Goal: Transaction & Acquisition: Purchase product/service

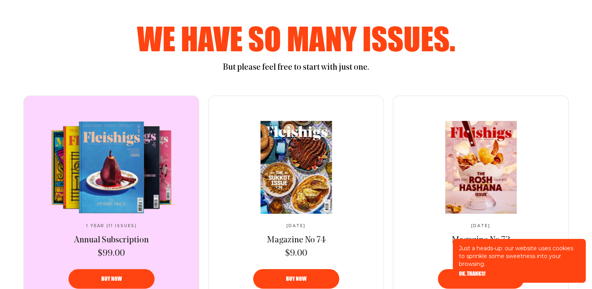
scroll to position [375, 0]
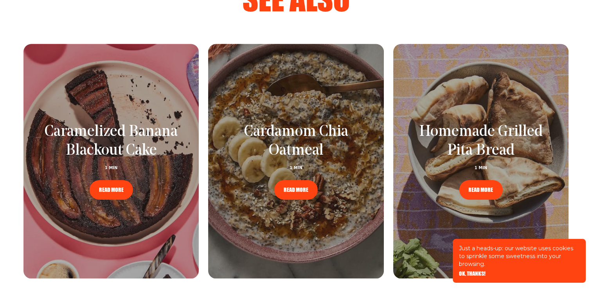
scroll to position [1033, 0]
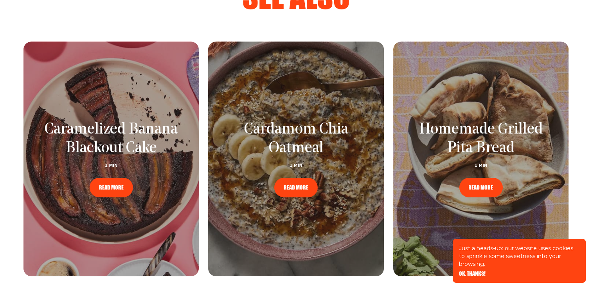
click at [305, 178] on link "READ MORE" at bounding box center [295, 188] width 43 height 20
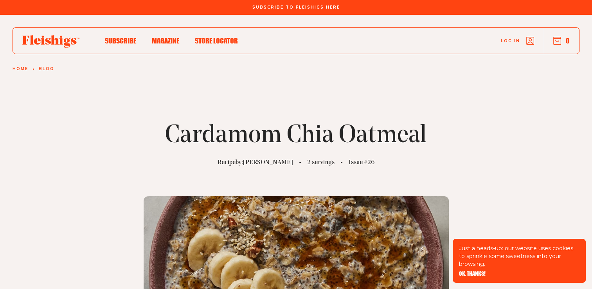
click at [221, 37] on span "Store locator" at bounding box center [216, 32] width 43 height 9
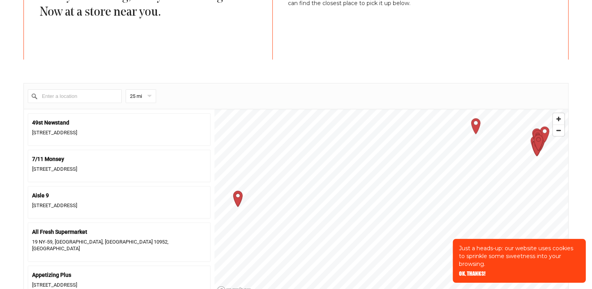
scroll to position [282, 0]
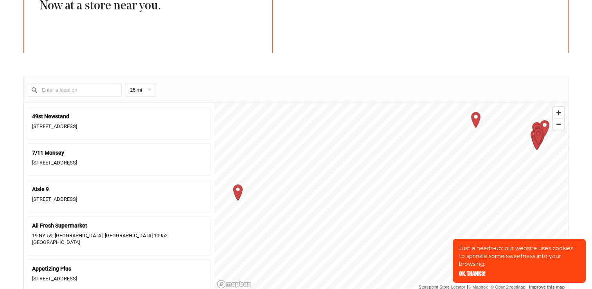
click at [93, 92] on input "Enter a location" at bounding box center [75, 90] width 94 height 14
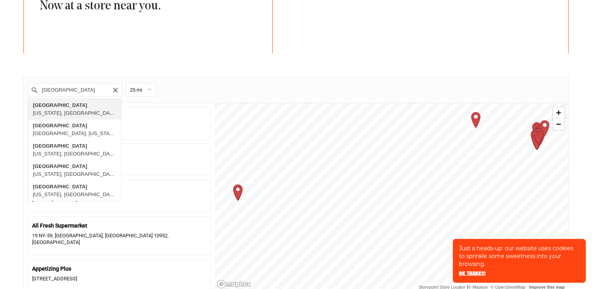
type input "[GEOGRAPHIC_DATA], [US_STATE], [GEOGRAPHIC_DATA]"
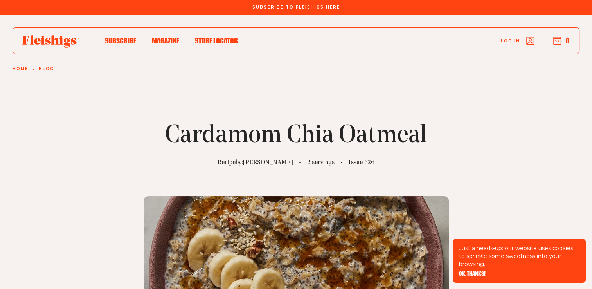
click at [166, 37] on span "Magazine" at bounding box center [165, 32] width 27 height 9
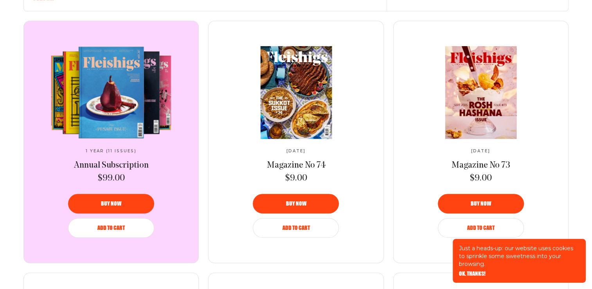
scroll to position [313, 0]
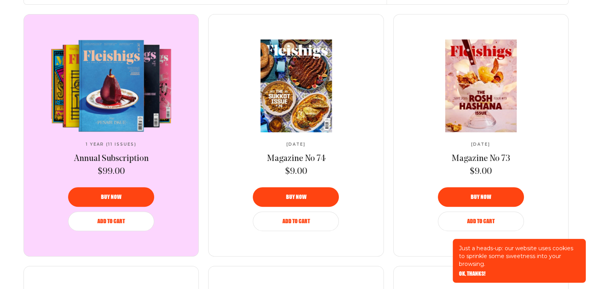
drag, startPoint x: 125, startPoint y: 74, endPoint x: 119, endPoint y: 56, distance: 19.8
click at [119, 56] on video at bounding box center [111, 86] width 131 height 92
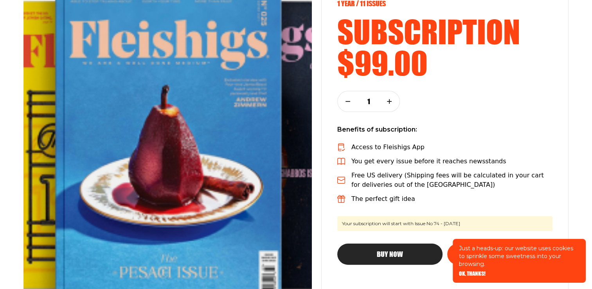
scroll to position [125, 0]
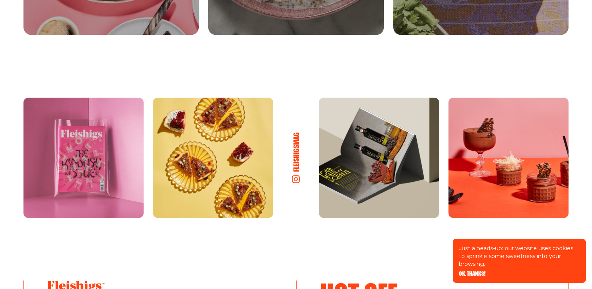
scroll to position [1114, 0]
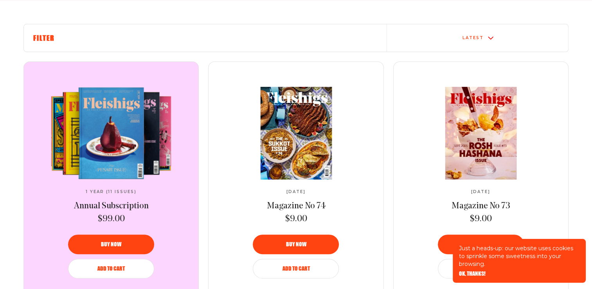
scroll to position [266, 0]
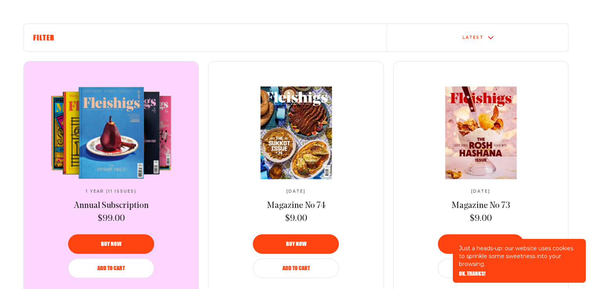
drag, startPoint x: 0, startPoint y: 0, endPoint x: 100, endPoint y: 205, distance: 228.3
click at [100, 205] on span "Annual Subscription" at bounding box center [111, 205] width 75 height 9
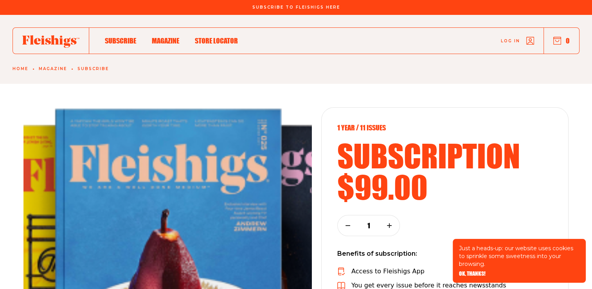
click at [160, 37] on span "Magazine" at bounding box center [165, 32] width 27 height 9
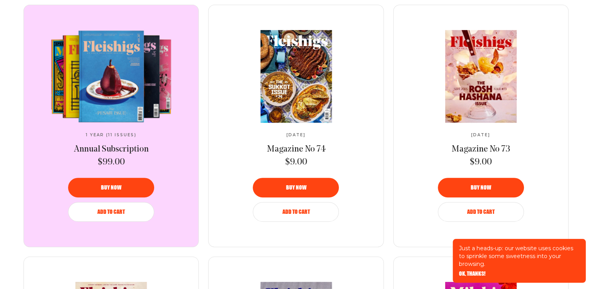
scroll to position [332, 0]
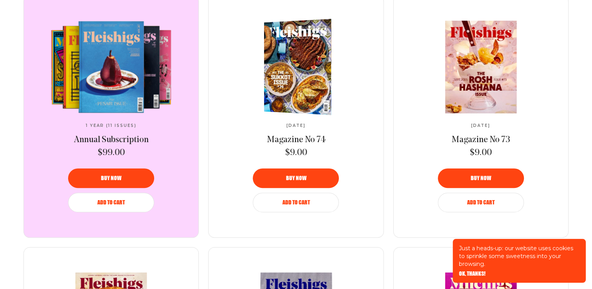
click at [293, 56] on img at bounding box center [300, 66] width 123 height 99
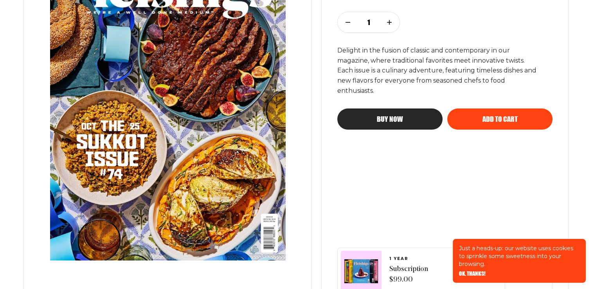
scroll to position [196, 0]
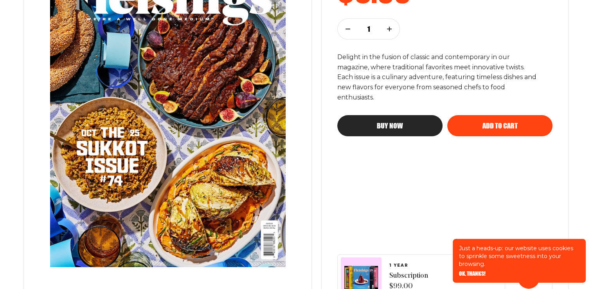
click at [196, 151] on img at bounding box center [167, 113] width 267 height 337
click at [187, 81] on img at bounding box center [167, 113] width 267 height 337
click at [485, 131] on button "Add to cart" at bounding box center [499, 125] width 105 height 21
click at [301, 260] on div "Added magazine to the cart!" at bounding box center [299, 261] width 94 height 5
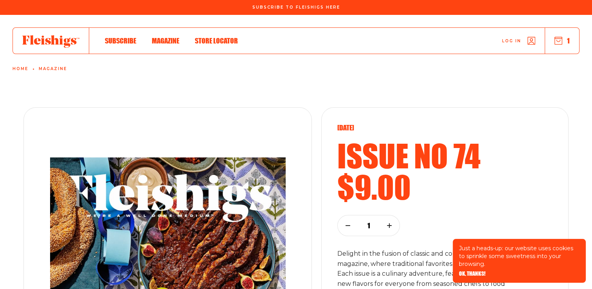
click at [560, 45] on div "Log in 1" at bounding box center [408, 41] width 341 height 26
click at [559, 41] on use "button" at bounding box center [558, 40] width 7 height 7
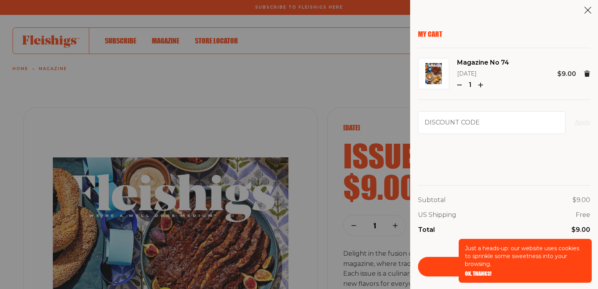
drag, startPoint x: 587, startPoint y: 26, endPoint x: 587, endPoint y: 20, distance: 6.3
click at [587, 20] on aside "My Cart Magazine No 74 October 2025 1 $9.00 Discount code Apply Subtotal $9.00 …" at bounding box center [504, 144] width 188 height 289
click at [588, 14] on aside "My Cart Magazine No 74 October 2025 1 $9.00 Discount code Apply Subtotal $9.00 …" at bounding box center [504, 144] width 188 height 289
click at [588, 12] on icon at bounding box center [588, 10] width 8 height 8
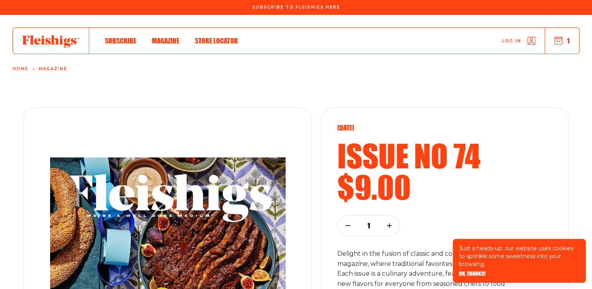
click at [160, 37] on span "Magazine" at bounding box center [165, 32] width 27 height 9
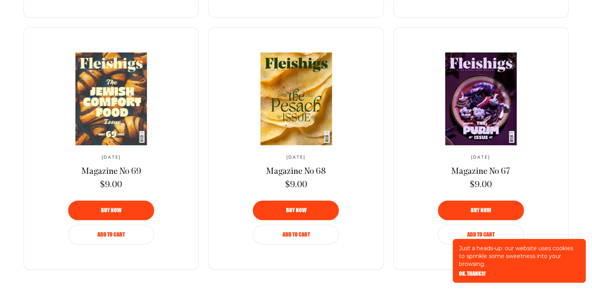
scroll to position [823, 0]
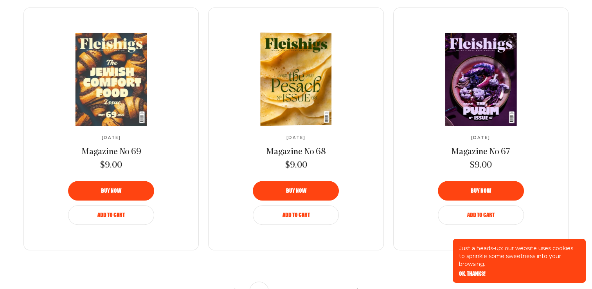
click at [295, 82] on img at bounding box center [295, 78] width 130 height 93
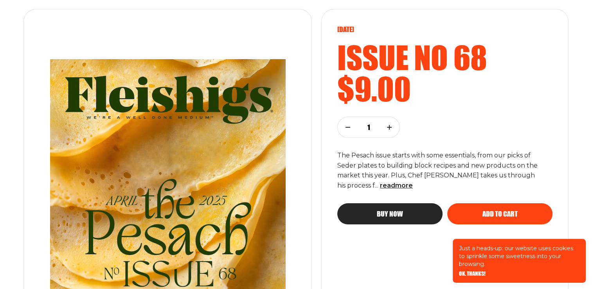
scroll to position [113, 0]
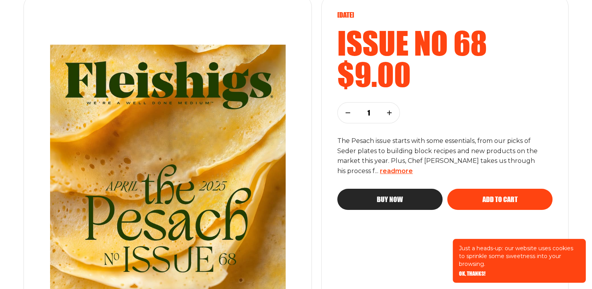
click at [390, 171] on span "read more" at bounding box center [396, 170] width 33 height 7
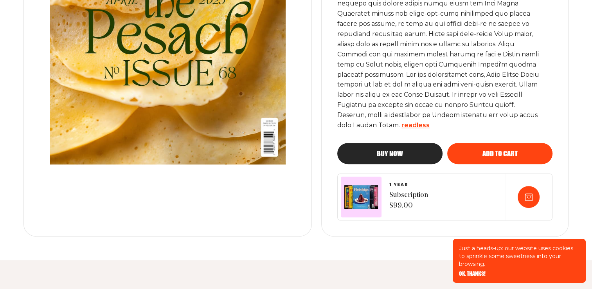
scroll to position [338, 0]
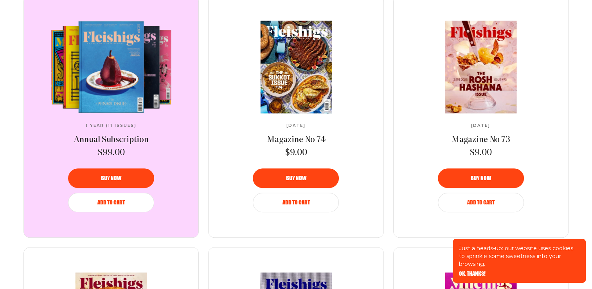
scroll to position [334, 0]
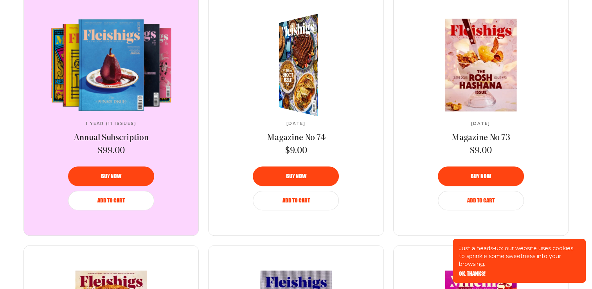
click at [311, 142] on span "Magazine No 74" at bounding box center [296, 137] width 59 height 9
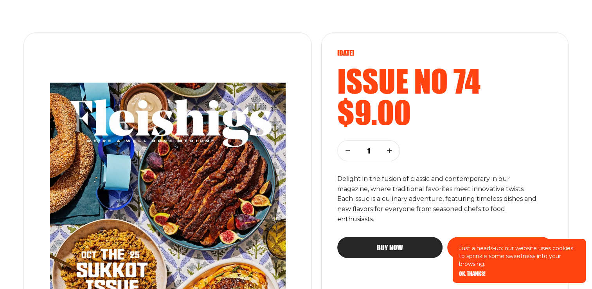
scroll to position [83, 0]
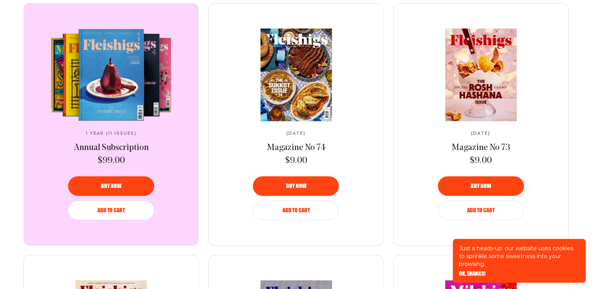
scroll to position [326, 0]
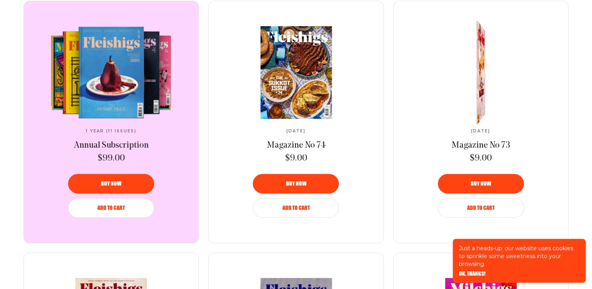
click at [481, 99] on img at bounding box center [479, 72] width 14 height 117
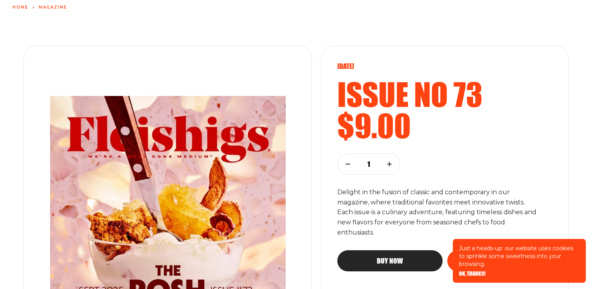
scroll to position [63, 0]
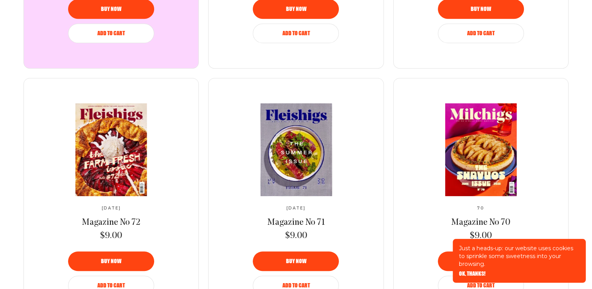
scroll to position [516, 0]
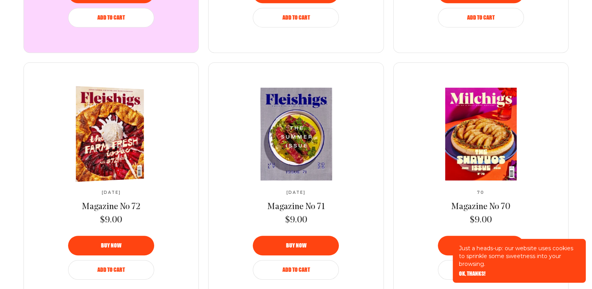
click at [104, 129] on img at bounding box center [107, 133] width 125 height 99
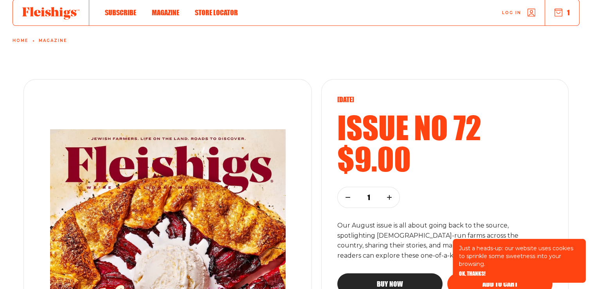
scroll to position [31, 0]
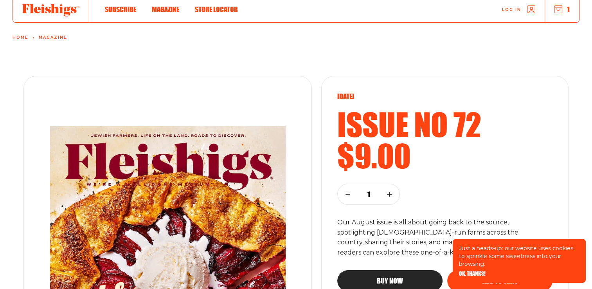
click at [474, 170] on h2 "$9.00" at bounding box center [444, 155] width 215 height 31
drag, startPoint x: 469, startPoint y: 169, endPoint x: 467, endPoint y: 181, distance: 12.8
drag, startPoint x: 467, startPoint y: 181, endPoint x: 431, endPoint y: 187, distance: 36.5
click at [431, 187] on div "Aug 2025 Issue no 72 $9.00 1 Our August issue is all about going back to the so…" at bounding box center [444, 191] width 215 height 199
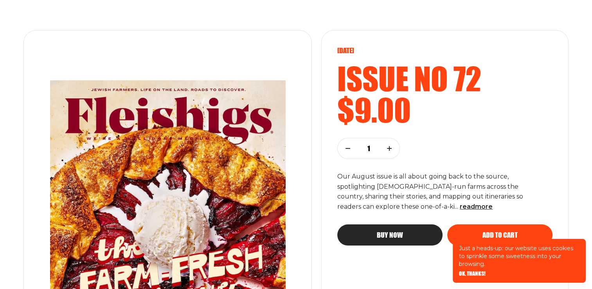
scroll to position [78, 0]
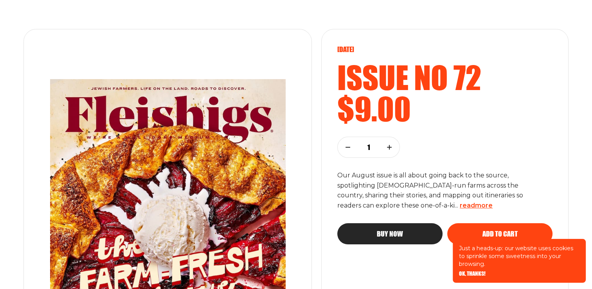
click at [460, 205] on span "read more" at bounding box center [476, 204] width 33 height 7
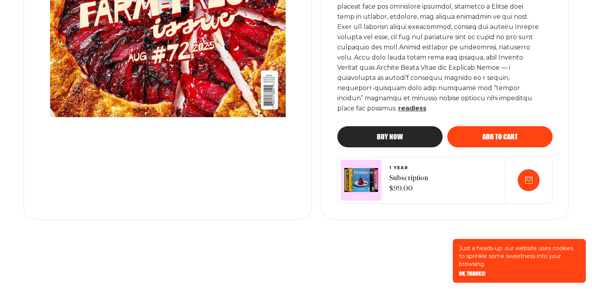
scroll to position [407, 0]
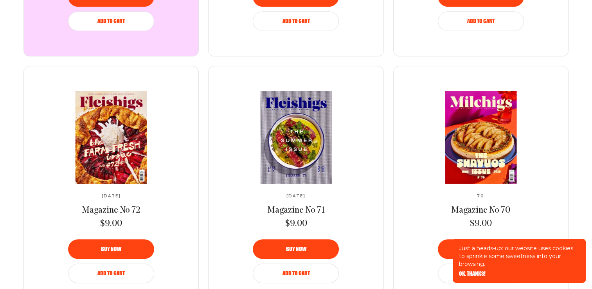
scroll to position [519, 0]
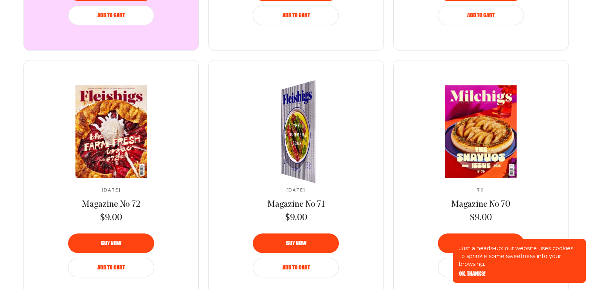
click at [297, 164] on img at bounding box center [301, 131] width 63 height 113
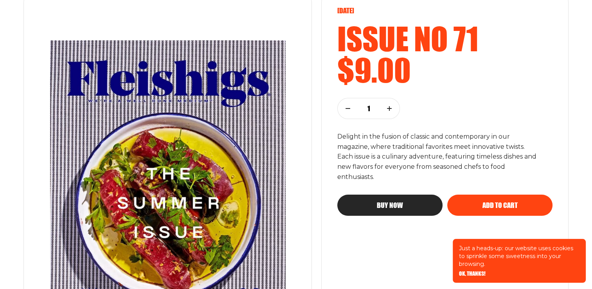
scroll to position [141, 0]
